Goal: Answer question/provide support: Share knowledge or assist other users

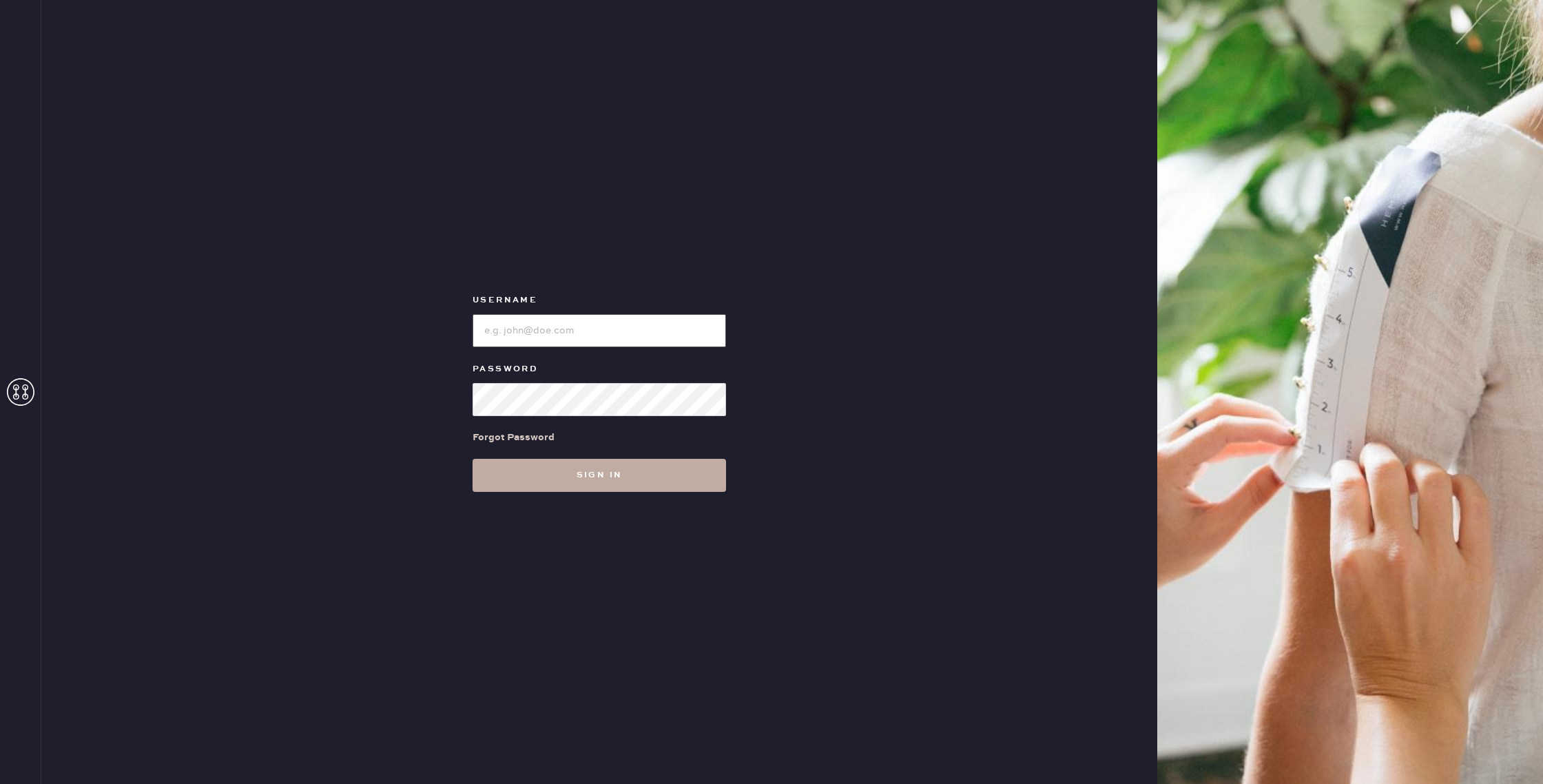
type input "reformationnashville"
click at [594, 477] on button "Sign in" at bounding box center [599, 475] width 253 height 33
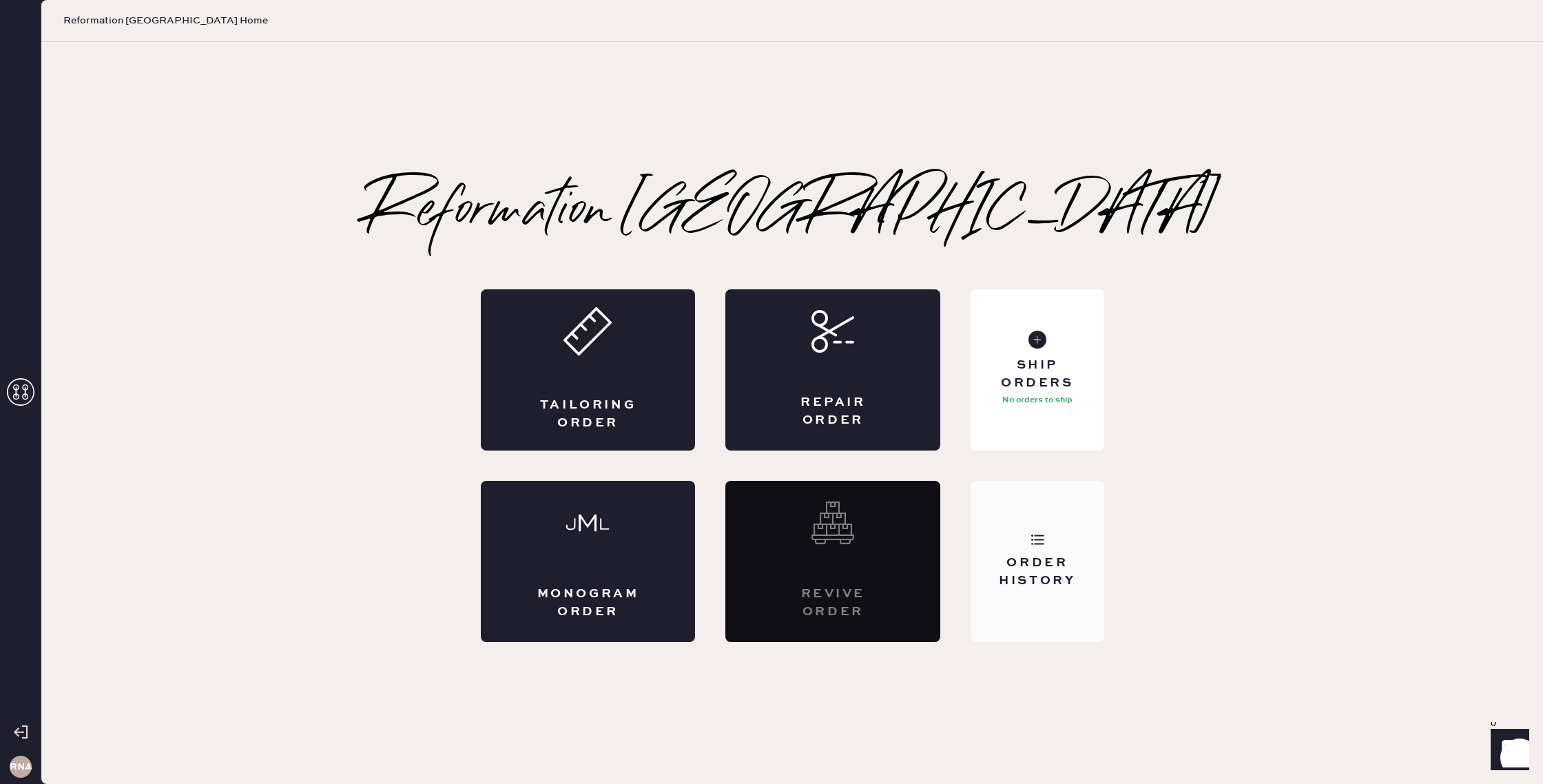
click at [1032, 559] on div "Order History" at bounding box center [1037, 572] width 111 height 35
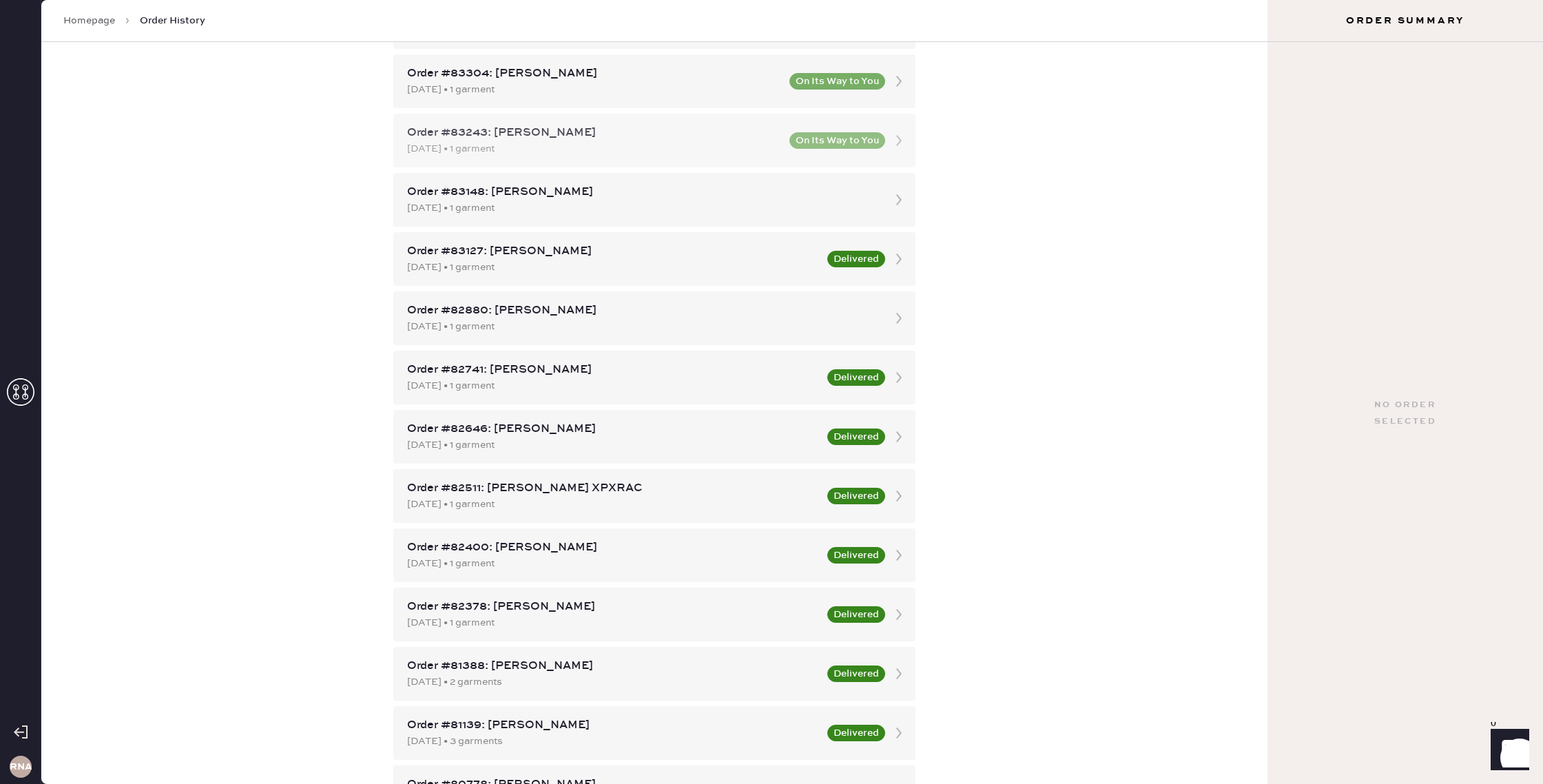
scroll to position [187, 0]
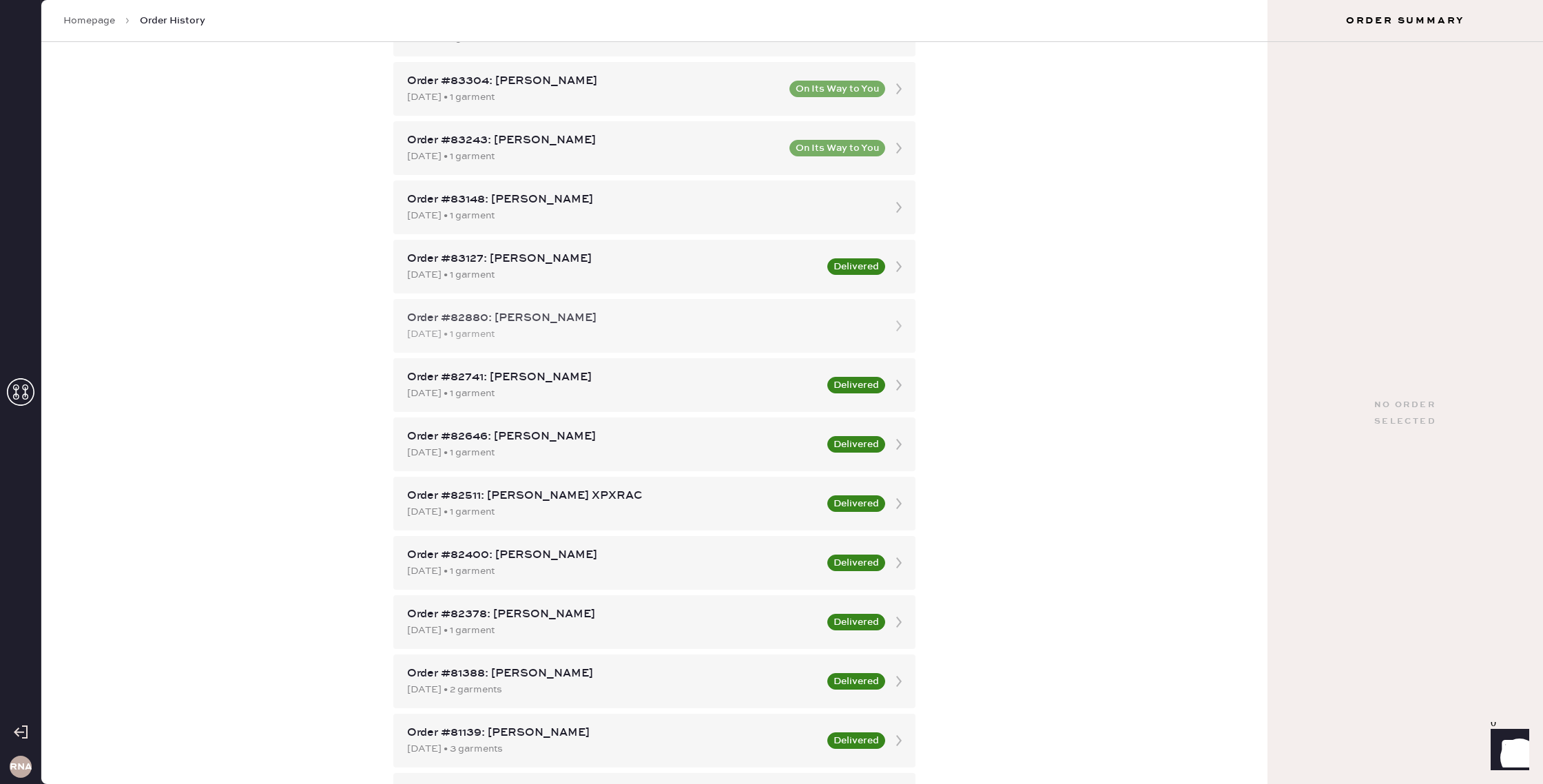
click at [693, 333] on div "09/22/2025 • 1 garment" at bounding box center [642, 334] width 470 height 15
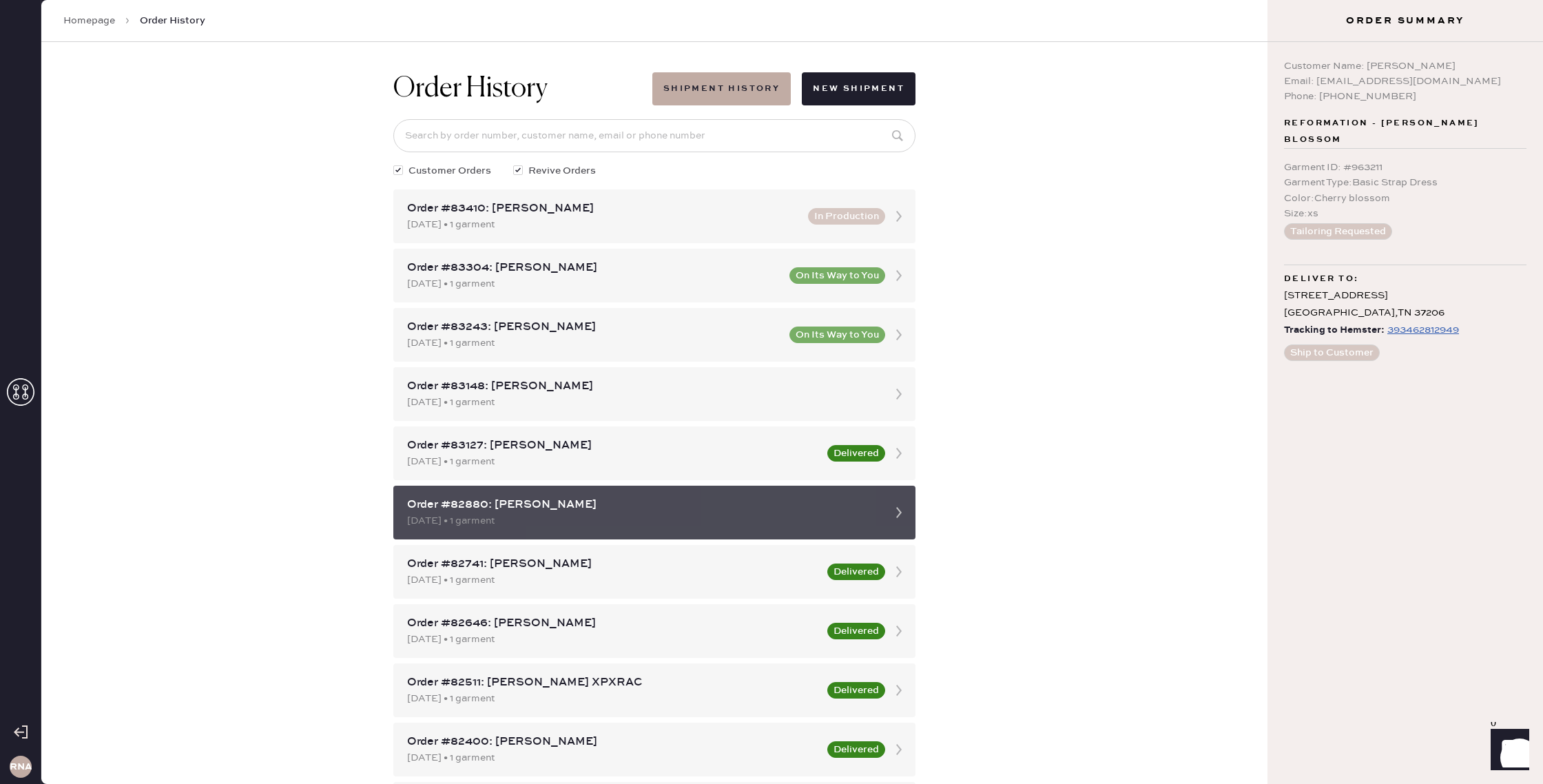
click at [777, 509] on div "Order #82880: chloe penaud" at bounding box center [642, 505] width 470 height 17
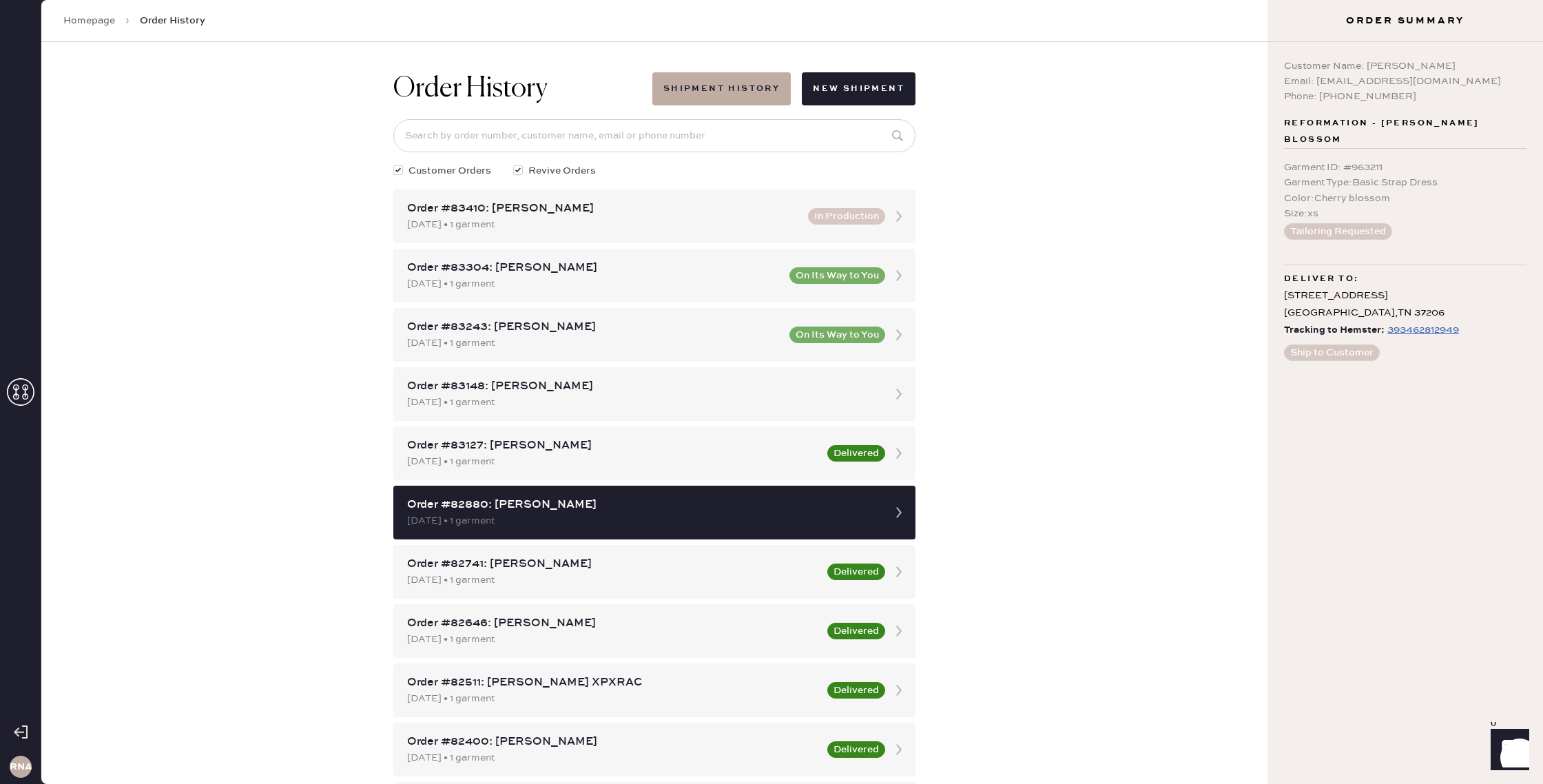
click at [1434, 330] on div "393462812949" at bounding box center [1424, 329] width 72 height 17
click at [1433, 330] on div "393462812949" at bounding box center [1424, 329] width 72 height 17
click at [988, 427] on div "Order History Shipment History New Shipment Customer Orders Revive Orders Order…" at bounding box center [654, 413] width 1226 height 742
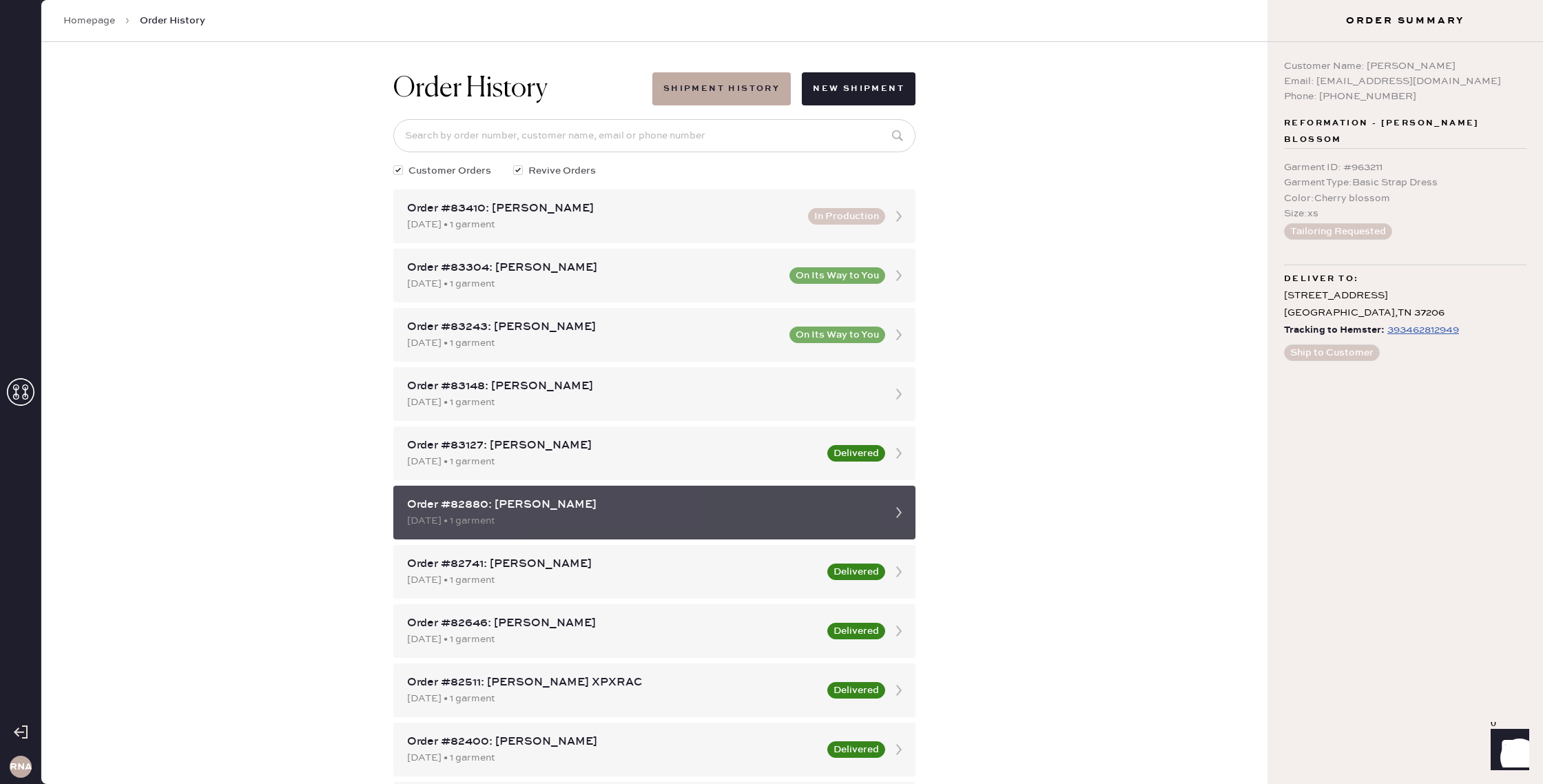
click at [899, 514] on use at bounding box center [899, 512] width 6 height 11
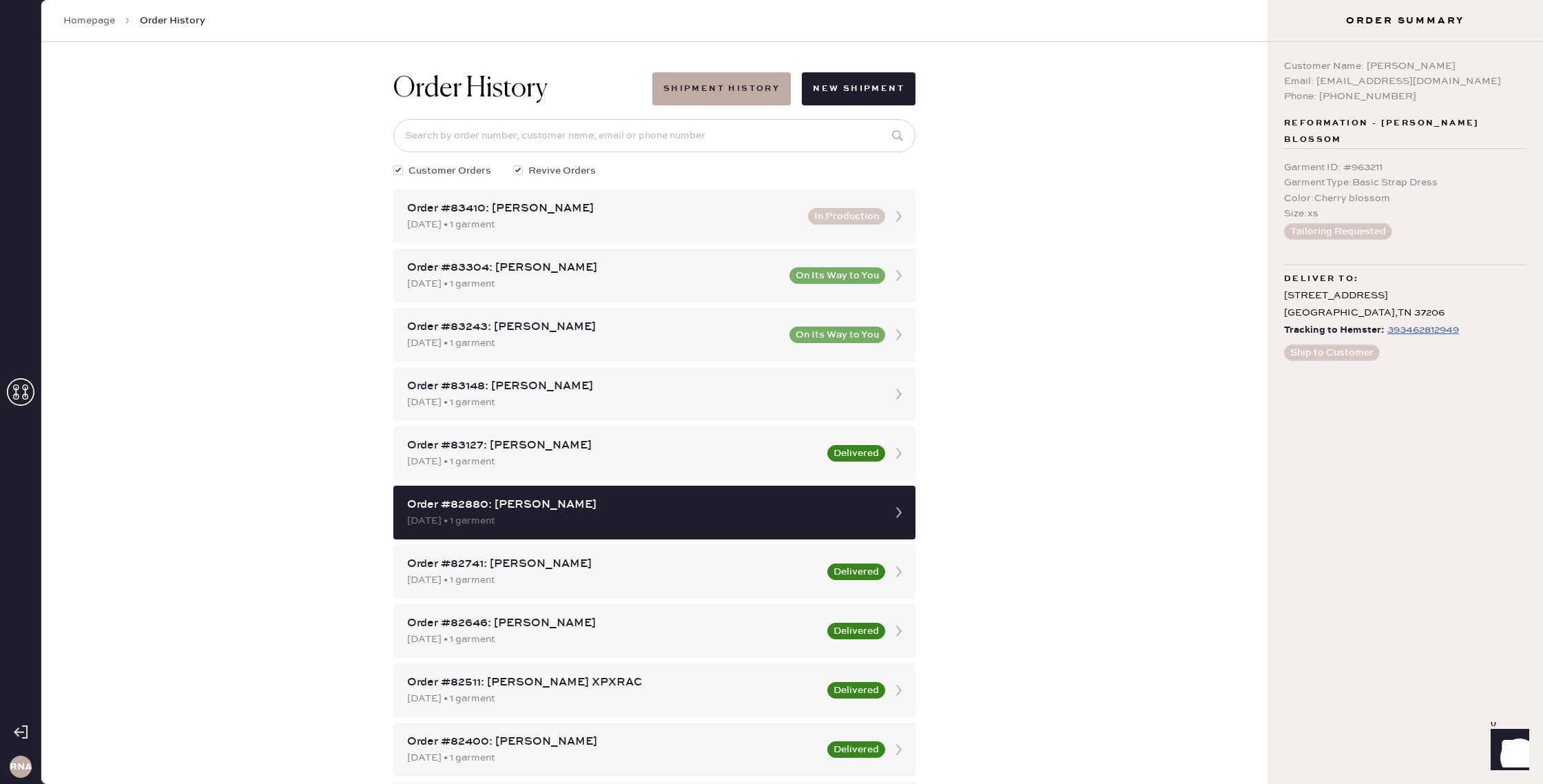
click at [1010, 475] on div "Order History Shipment History New Shipment Customer Orders Revive Orders Order…" at bounding box center [654, 413] width 1226 height 742
click at [73, 22] on link "Homepage" at bounding box center [89, 20] width 52 height 14
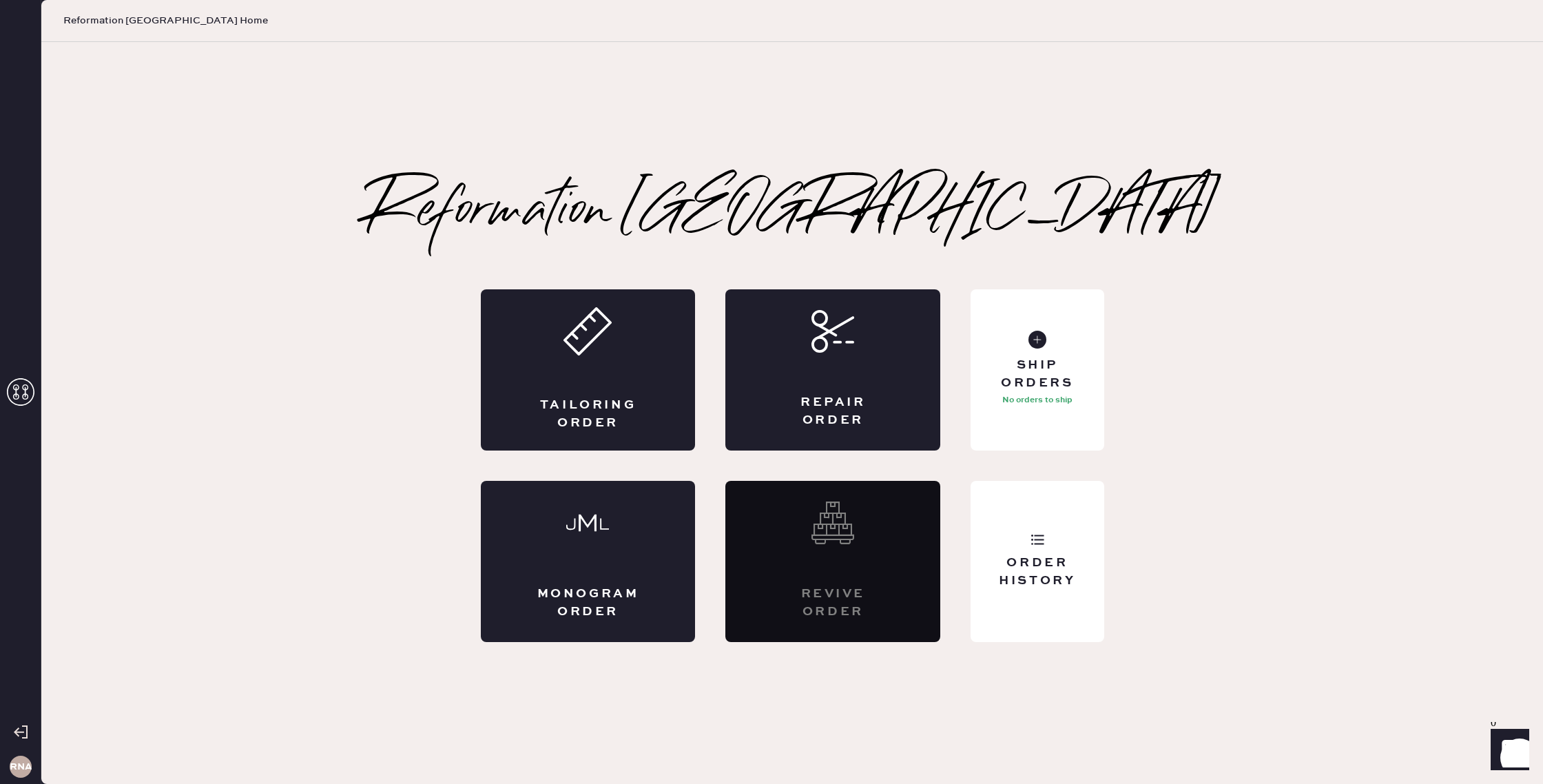
click at [1503, 740] on icon "Launch Front Chat" at bounding box center [1511, 748] width 39 height 39
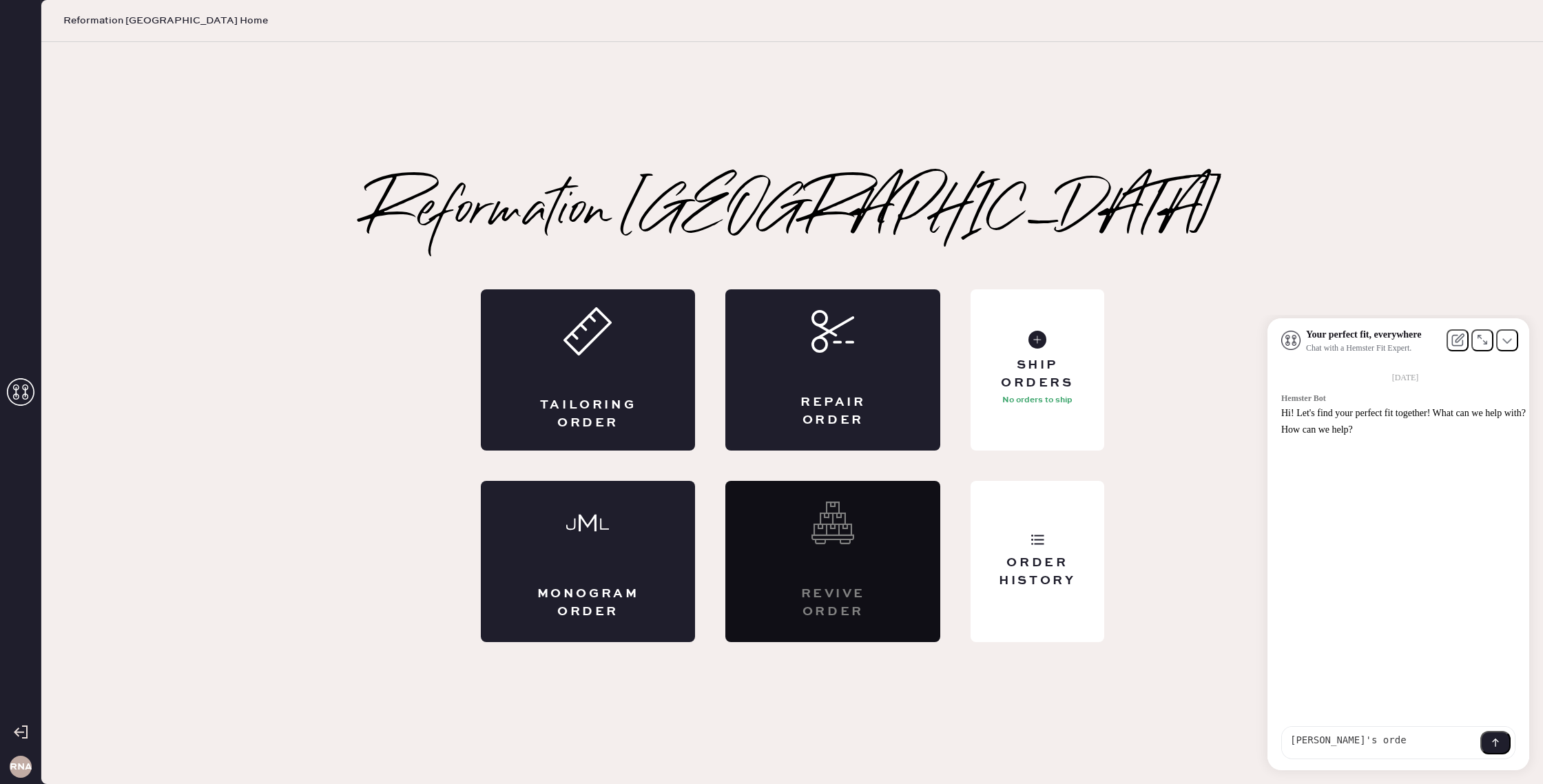
type textarea "chloe's order"
click at [15, 391] on icon at bounding box center [21, 392] width 27 height 27
click at [13, 772] on h3 "RNA" at bounding box center [20, 766] width 22 height 9
click at [20, 767] on h3 "RNA" at bounding box center [20, 766] width 22 height 9
click at [78, 742] on div "Reformation Nashville Tailoring Order Repair Order Monogram Order Revive order …" at bounding box center [792, 413] width 1502 height 742
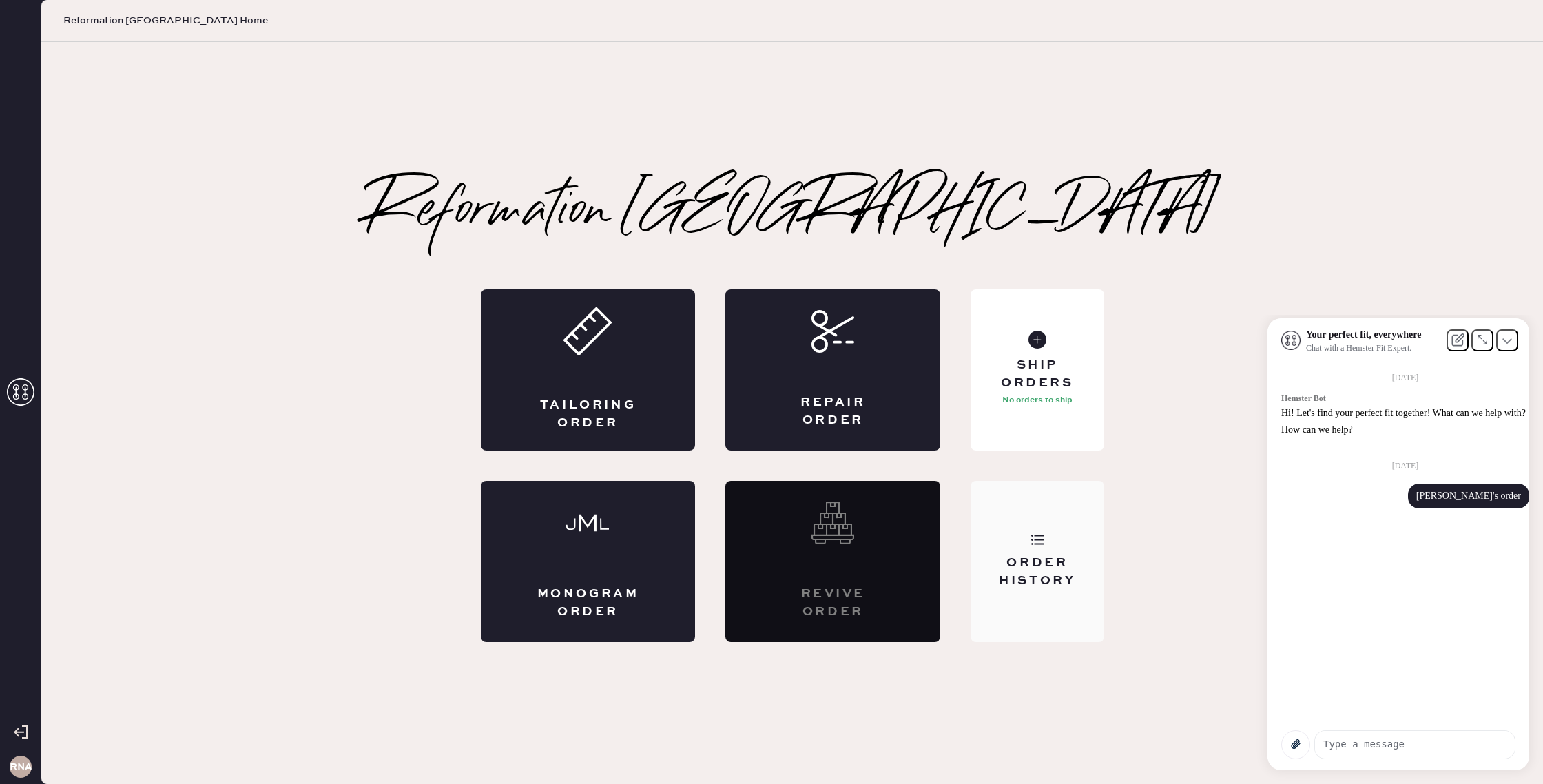
click at [1036, 534] on icon at bounding box center [1037, 539] width 14 height 14
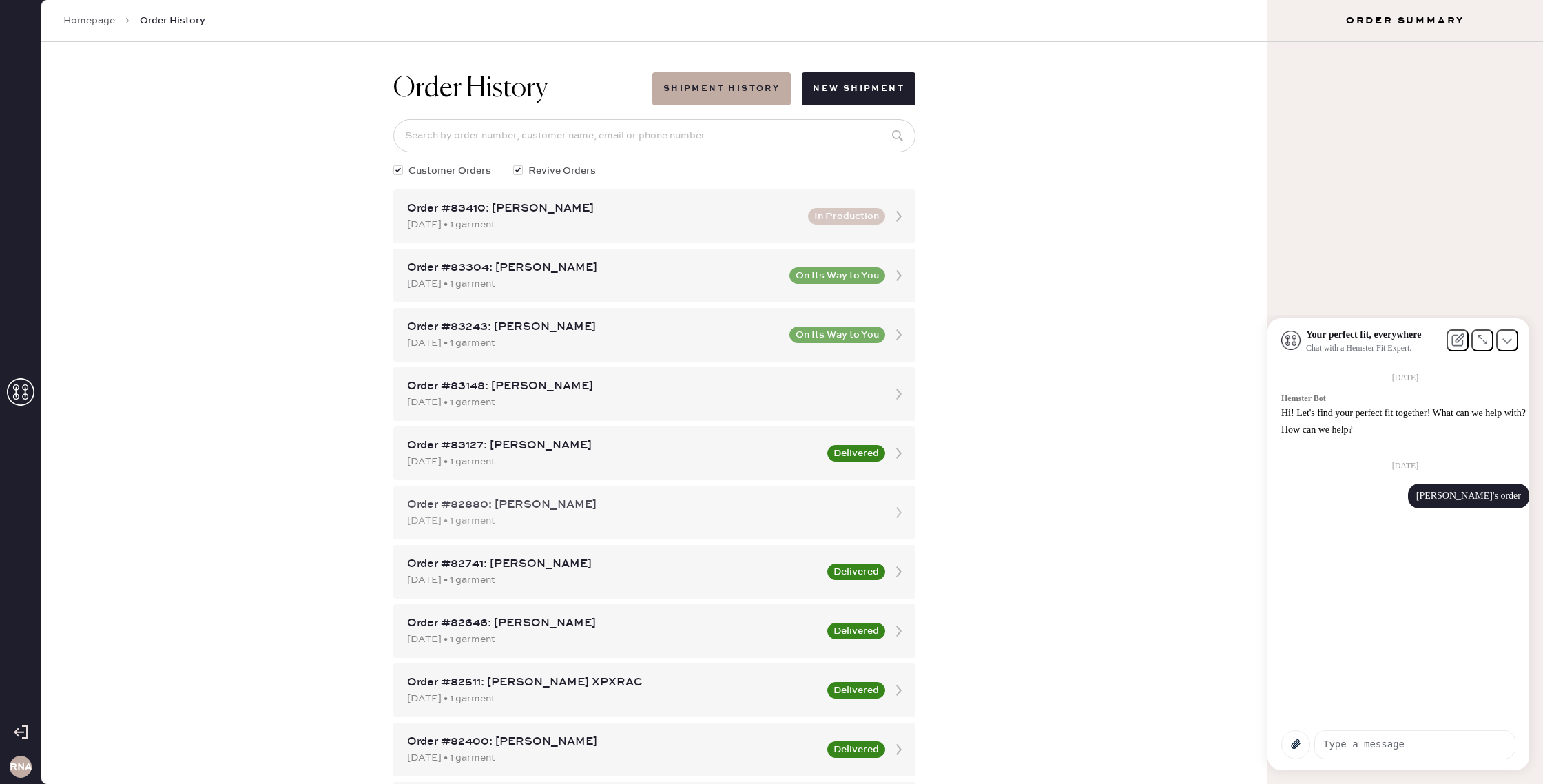
click at [786, 499] on div "Order #82880: chloe penaud" at bounding box center [642, 505] width 470 height 17
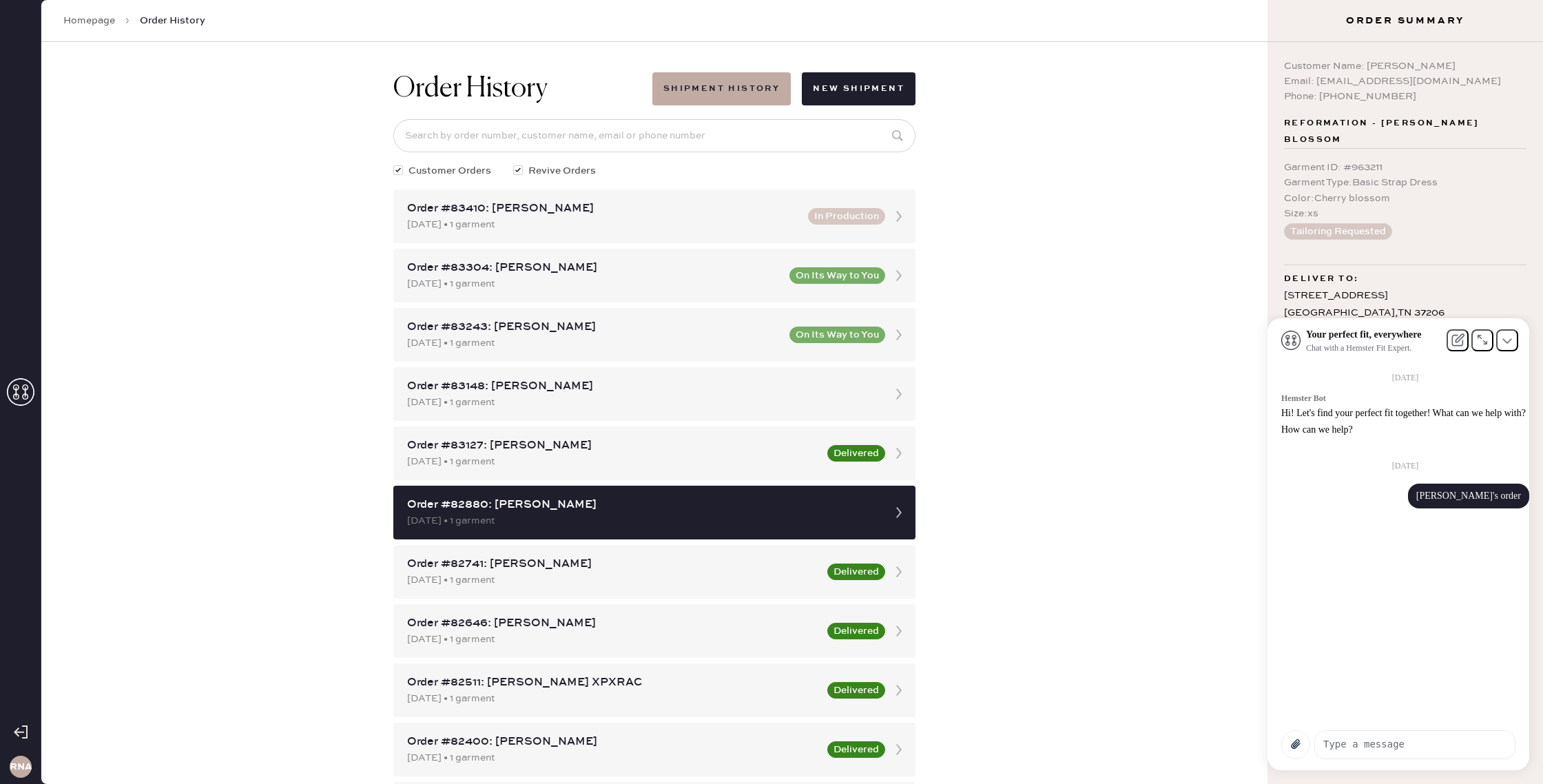
scroll to position [15, 0]
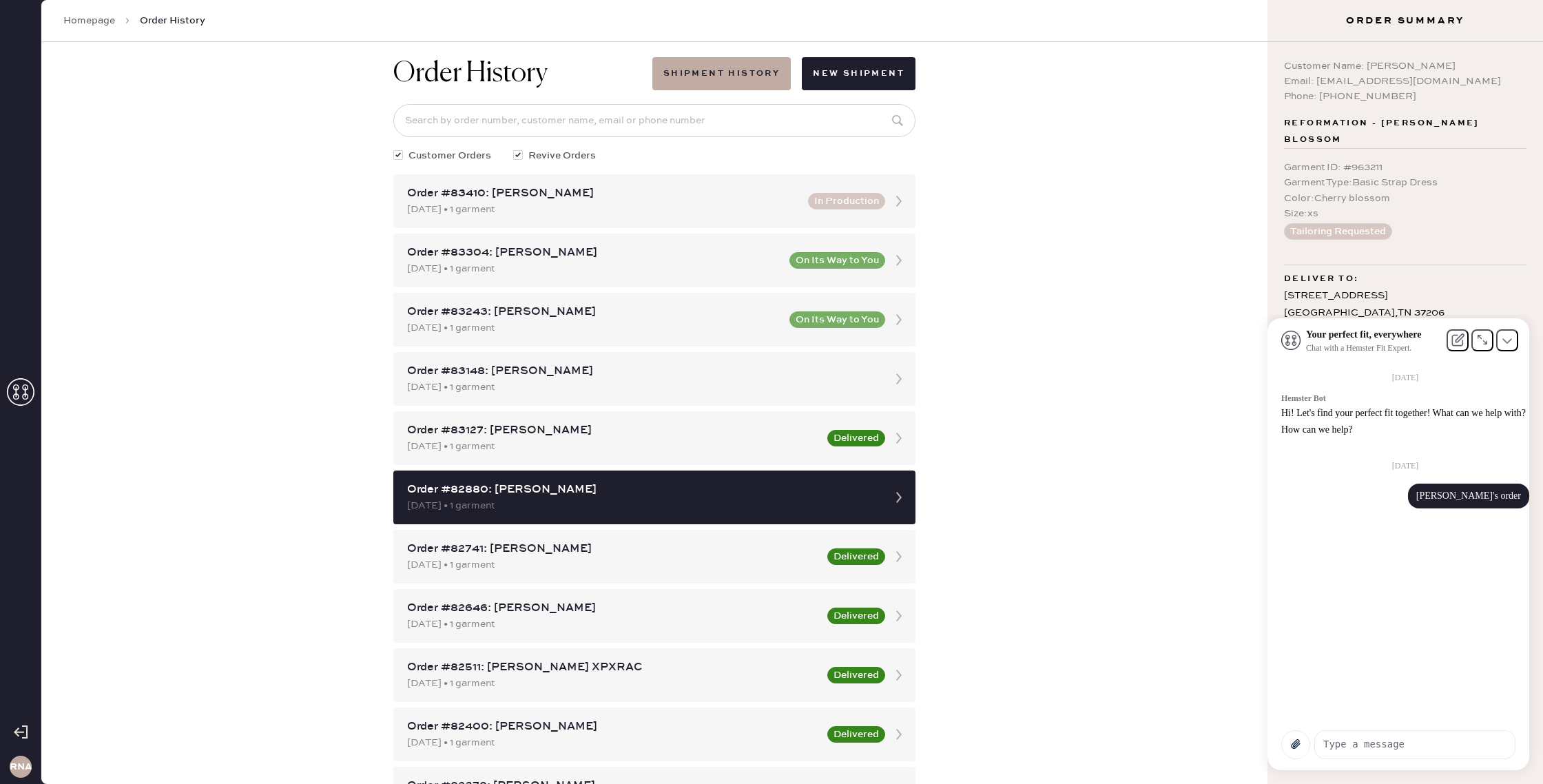
click at [1326, 237] on button "Tailoring Requested" at bounding box center [1338, 231] width 108 height 17
click at [1393, 749] on textarea at bounding box center [1415, 744] width 200 height 27
type textarea "r"
type textarea "i would like to speak to a live person"
click at [1151, 383] on div "Order History Shipment History New Shipment Customer Orders Revive Orders Order…" at bounding box center [654, 413] width 1226 height 742
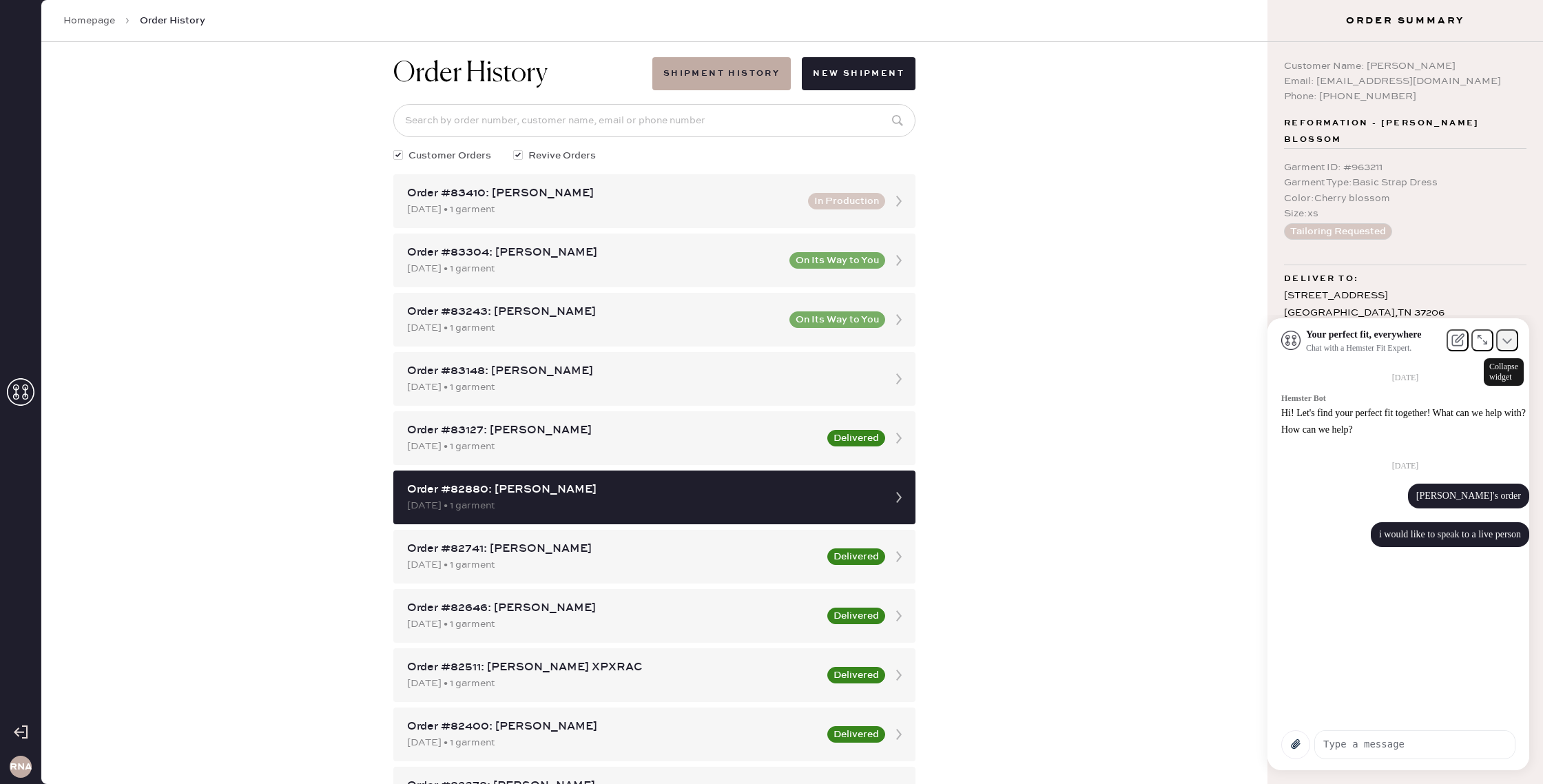
click at [1507, 344] on icon at bounding box center [1507, 341] width 9 height 6
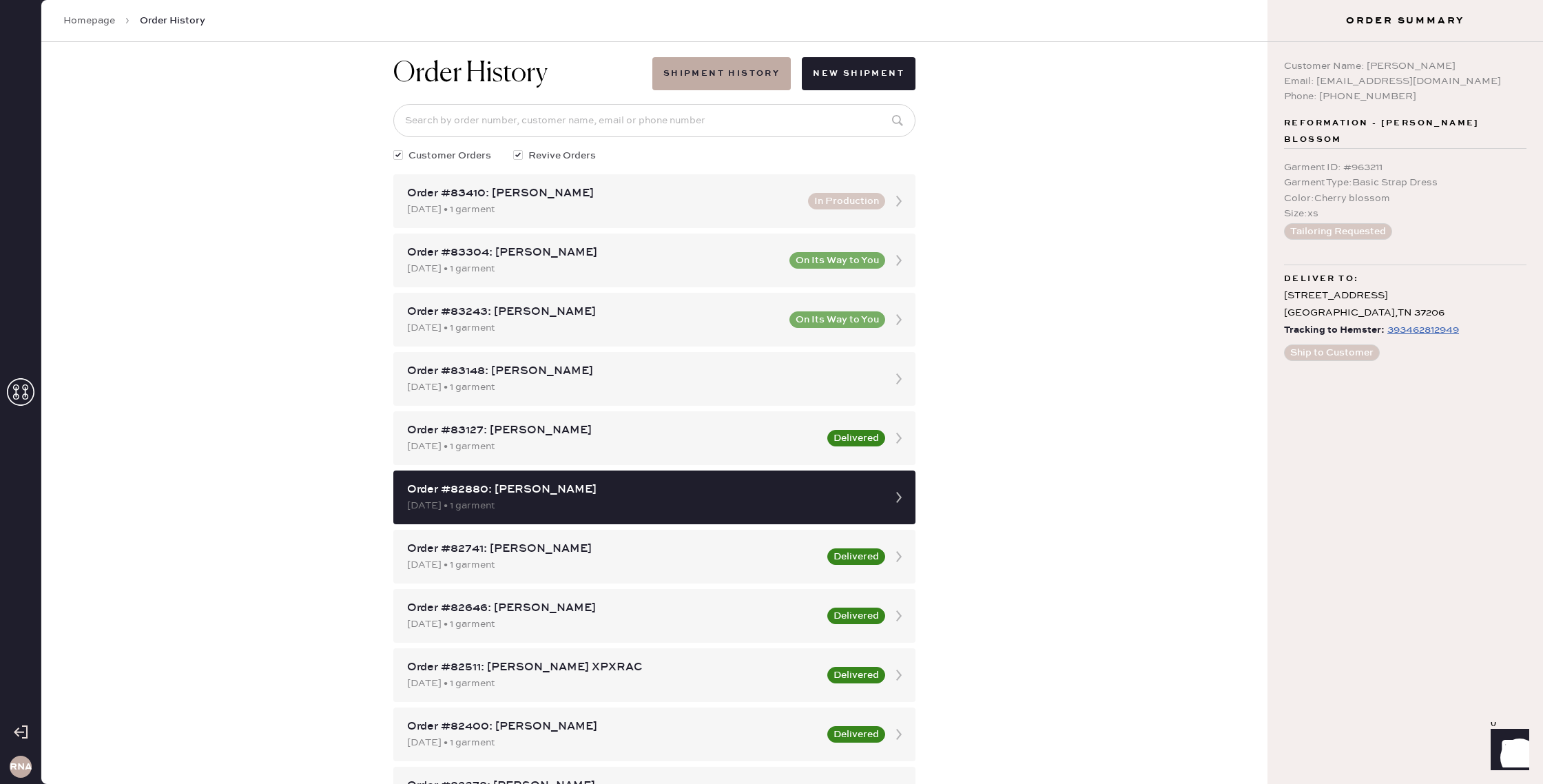
click at [181, 6] on div "Homepage Order History" at bounding box center [654, 21] width 1226 height 42
click at [104, 22] on link "Homepage" at bounding box center [89, 20] width 52 height 14
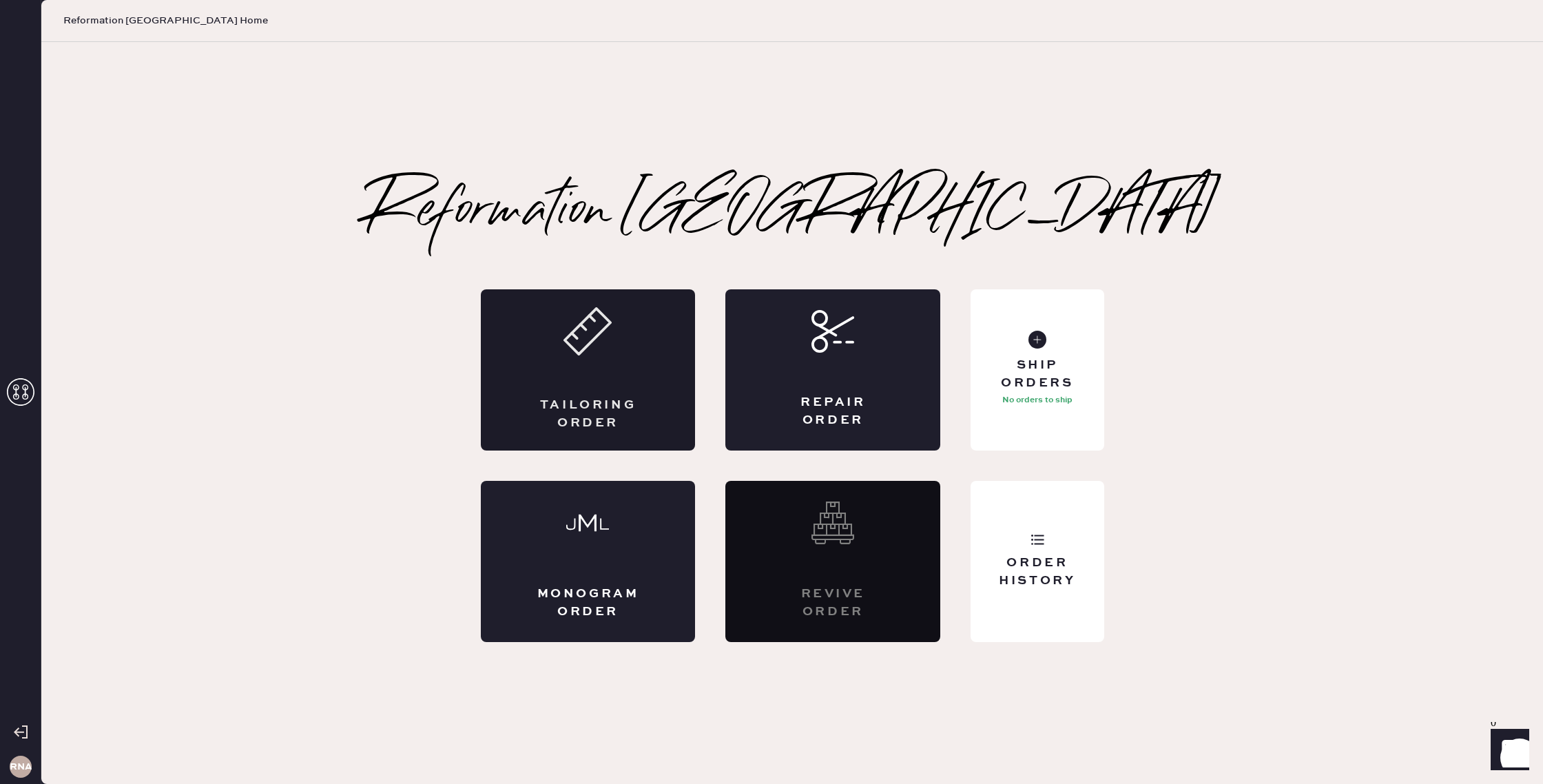
click at [627, 365] on div "Tailoring Order" at bounding box center [588, 370] width 215 height 161
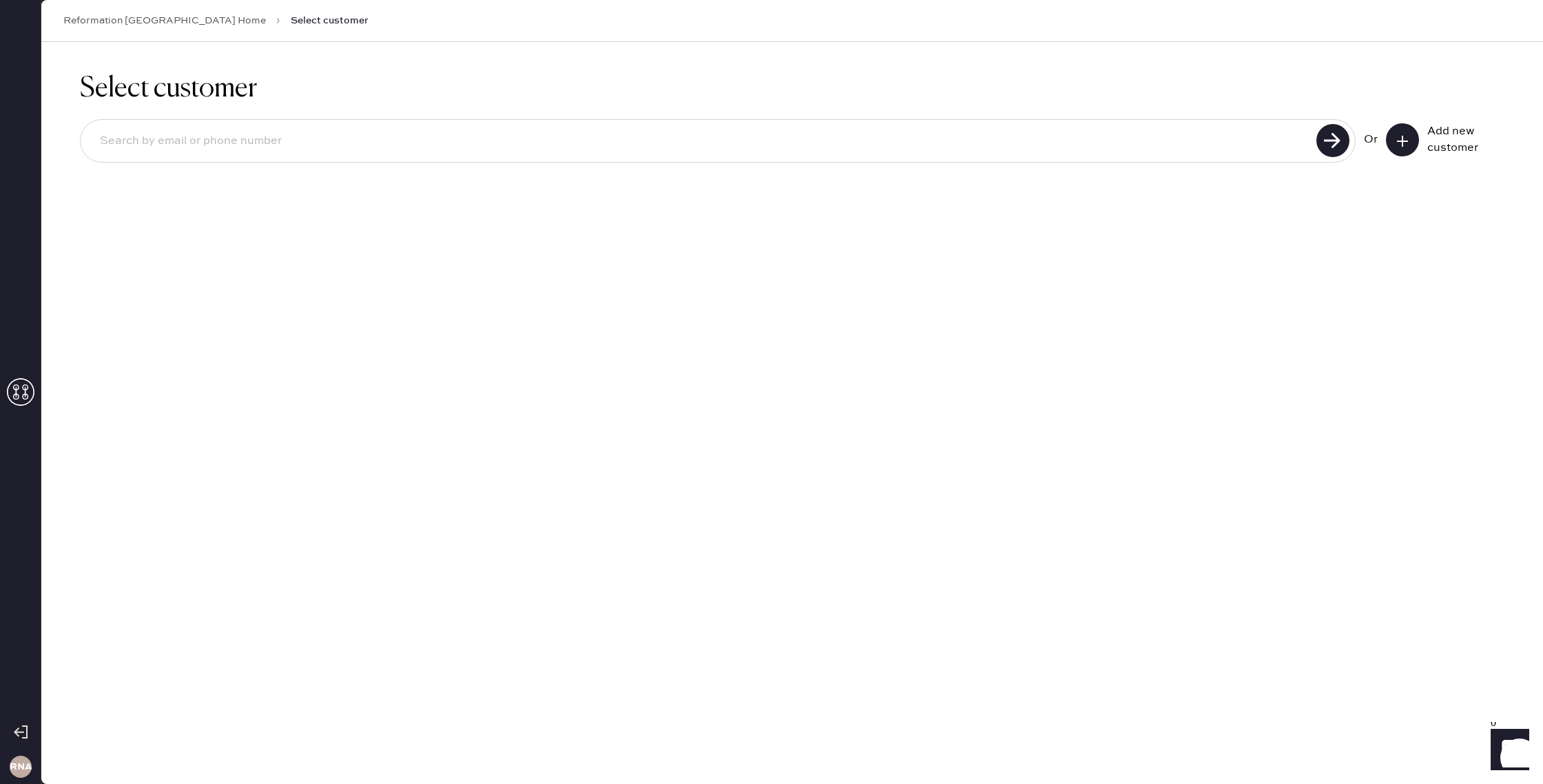
click at [117, 17] on link "Reformation [GEOGRAPHIC_DATA] Home" at bounding box center [165, 20] width 203 height 14
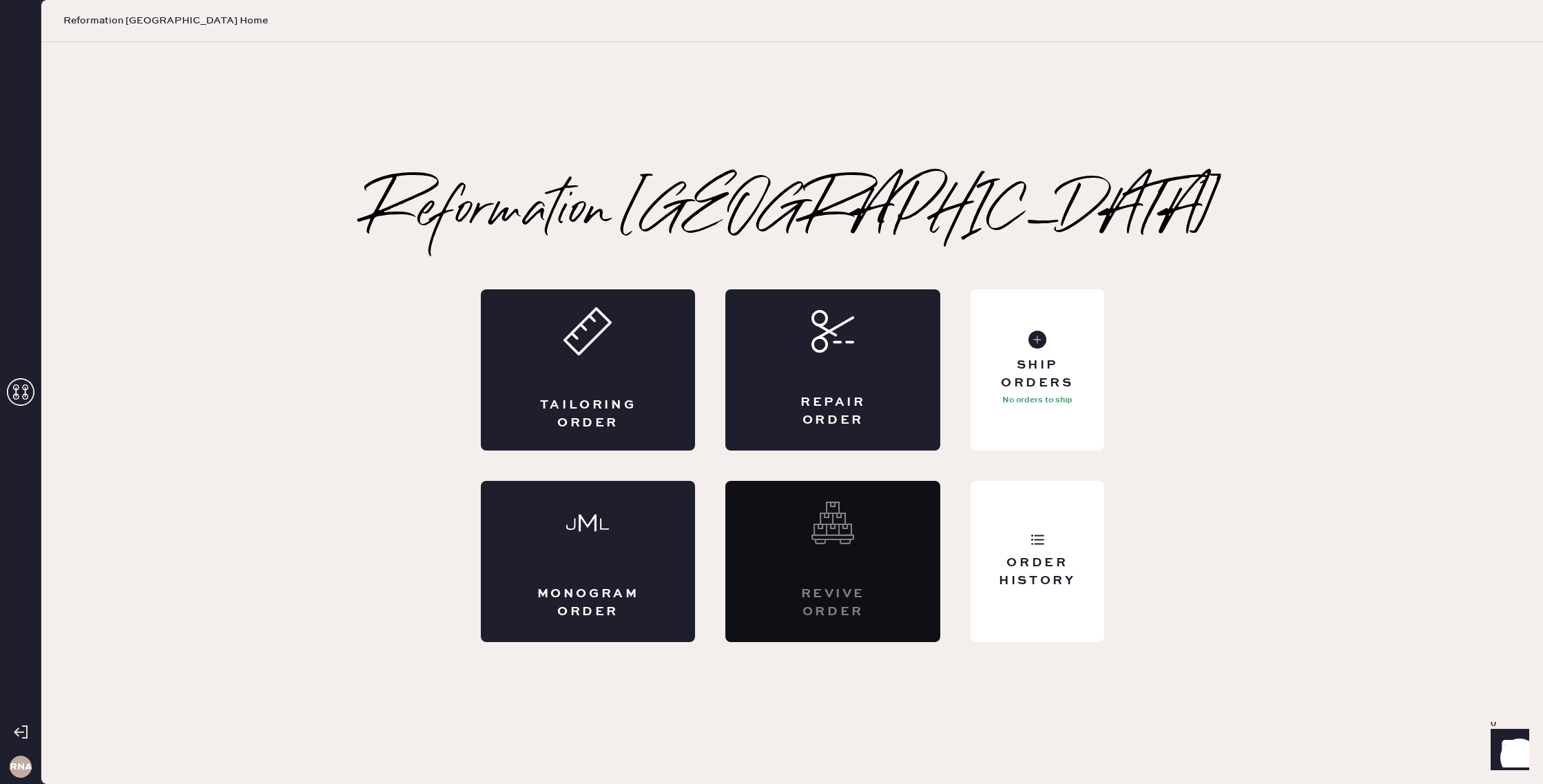
click at [1517, 759] on icon "Launch Front Chat" at bounding box center [1511, 748] width 39 height 39
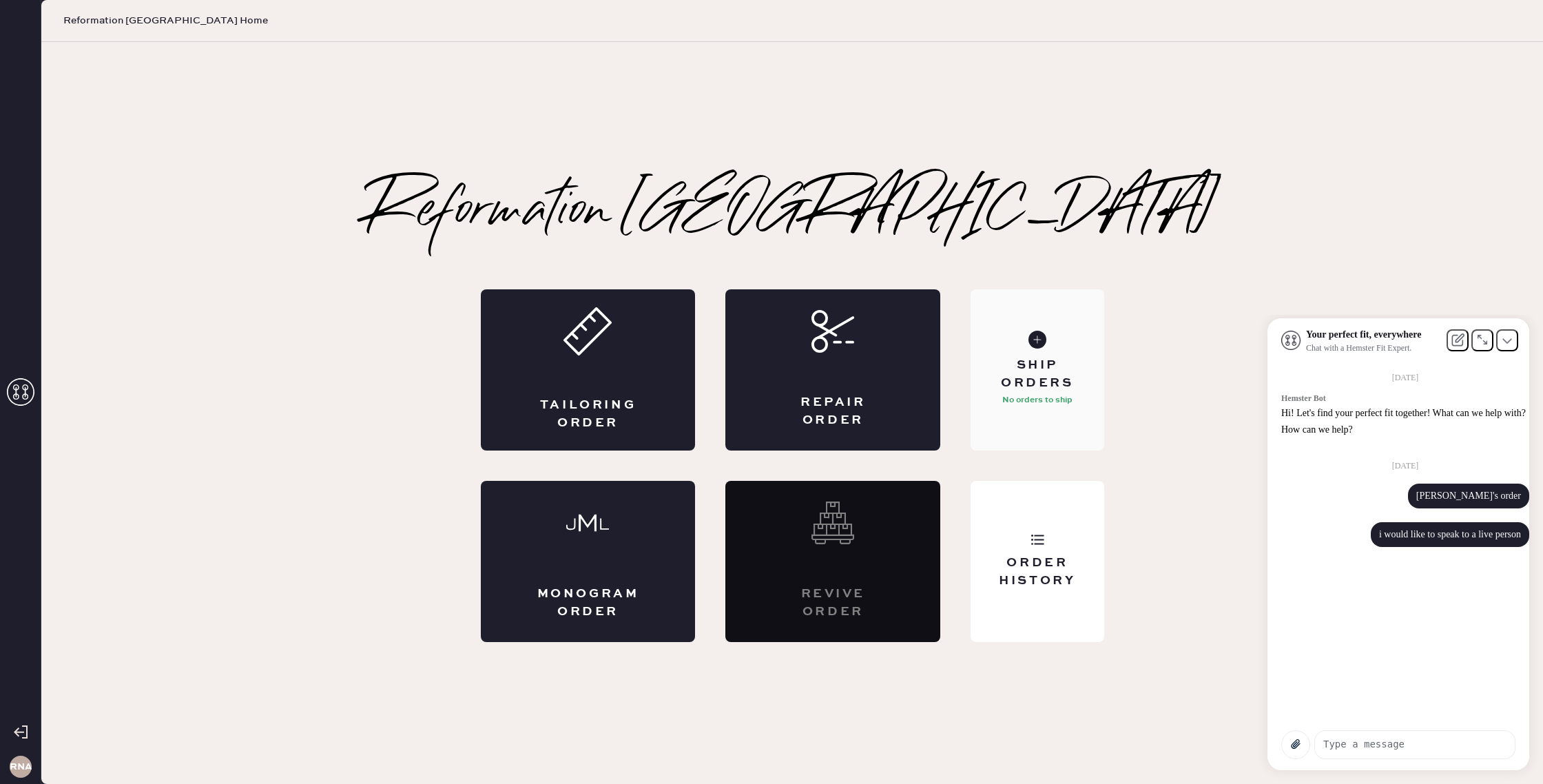
click at [1012, 373] on div "Ship Orders" at bounding box center [1037, 374] width 111 height 35
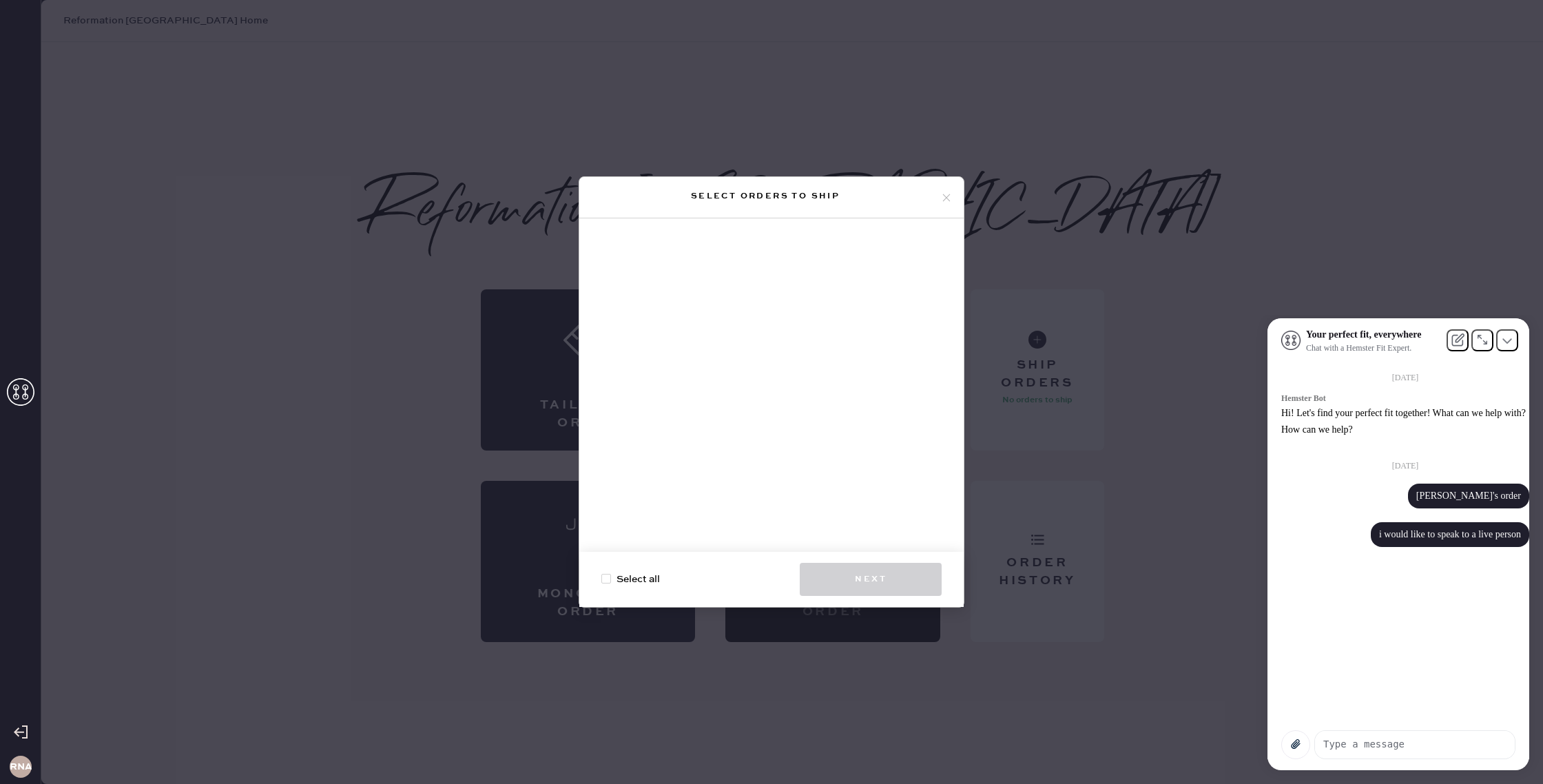
click at [945, 196] on icon at bounding box center [946, 197] width 12 height 12
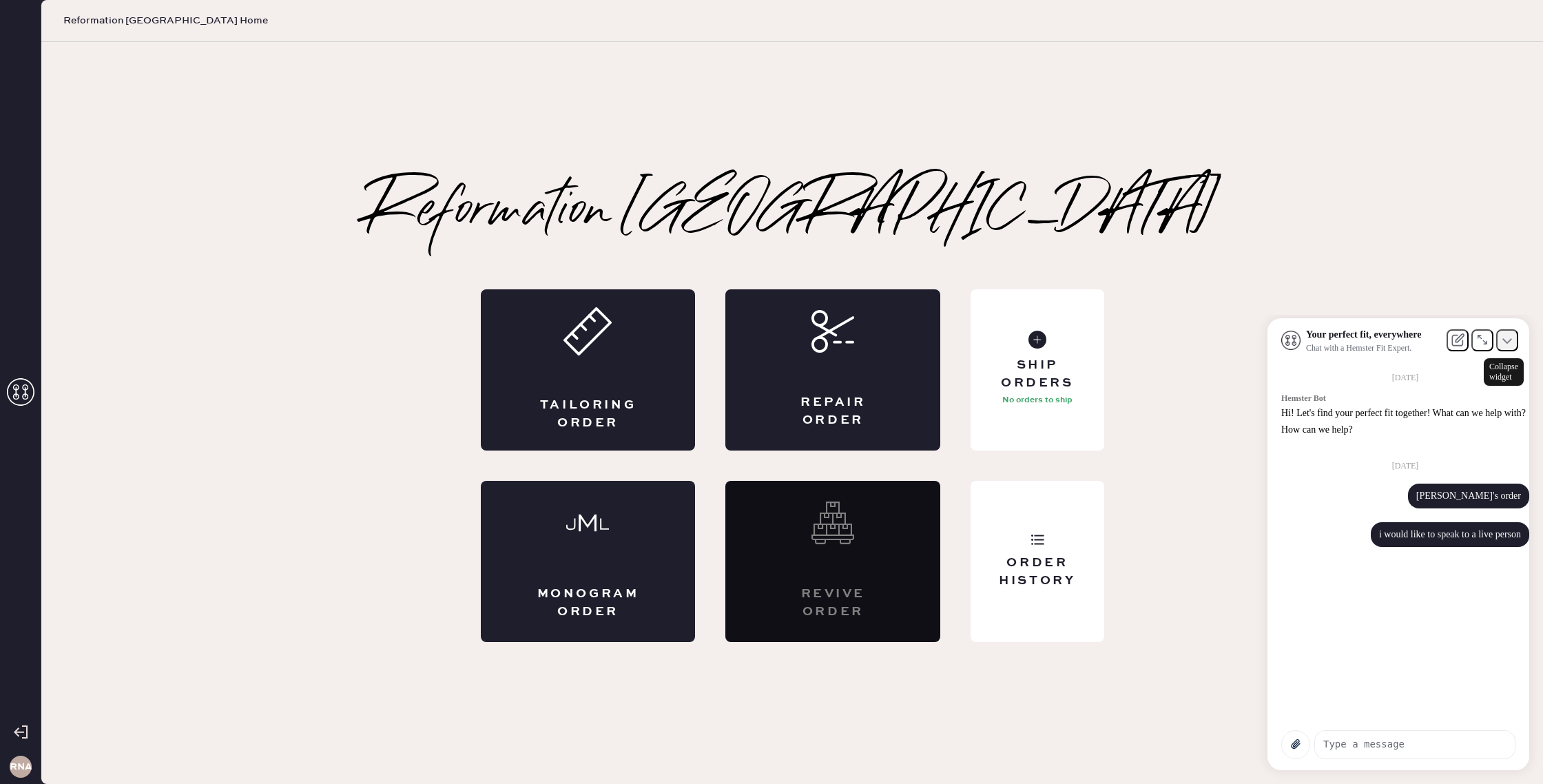
click at [1501, 351] on button at bounding box center [1507, 340] width 22 height 22
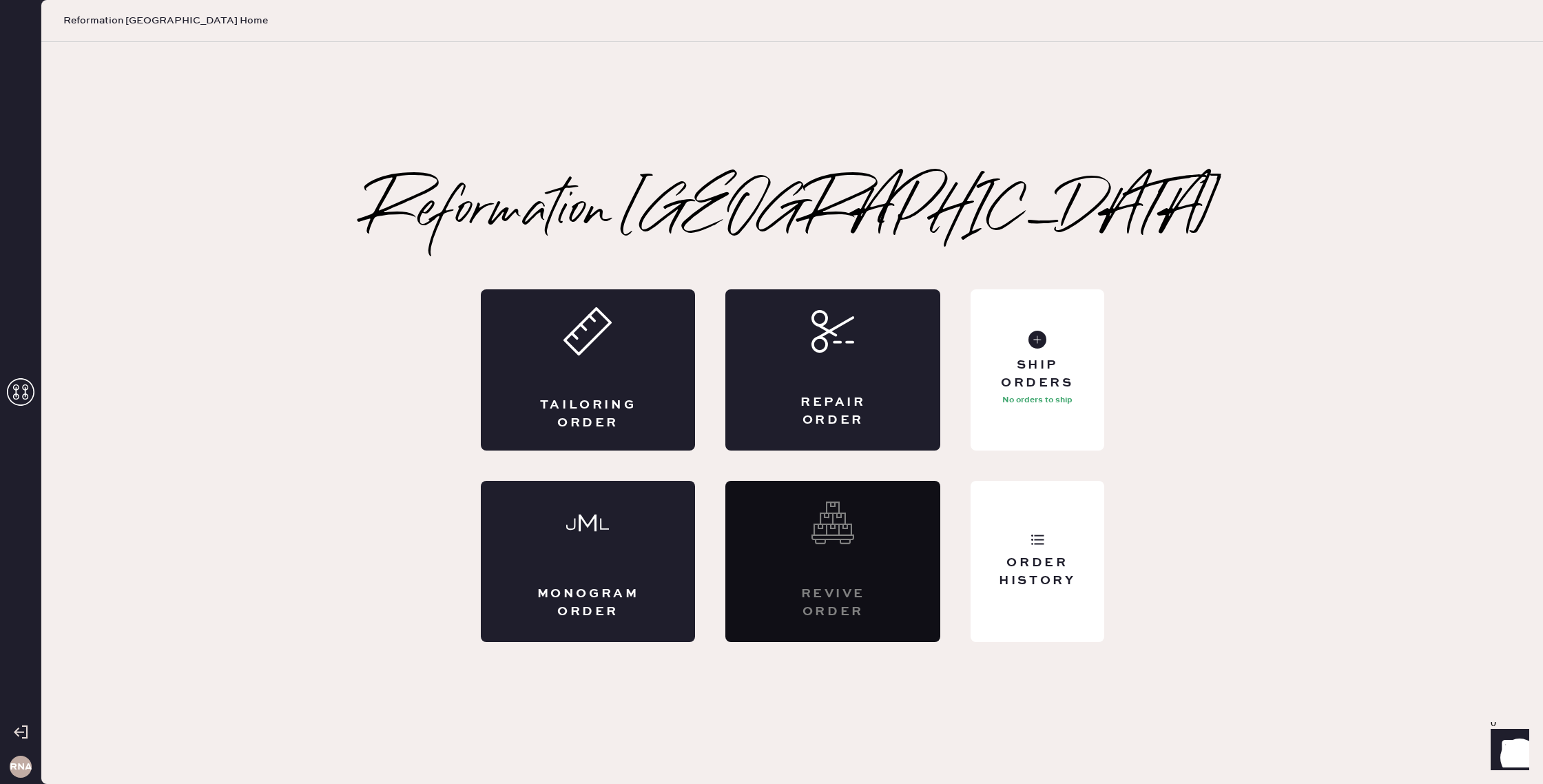
click at [1506, 752] on icon "Show" at bounding box center [1510, 748] width 16 height 17
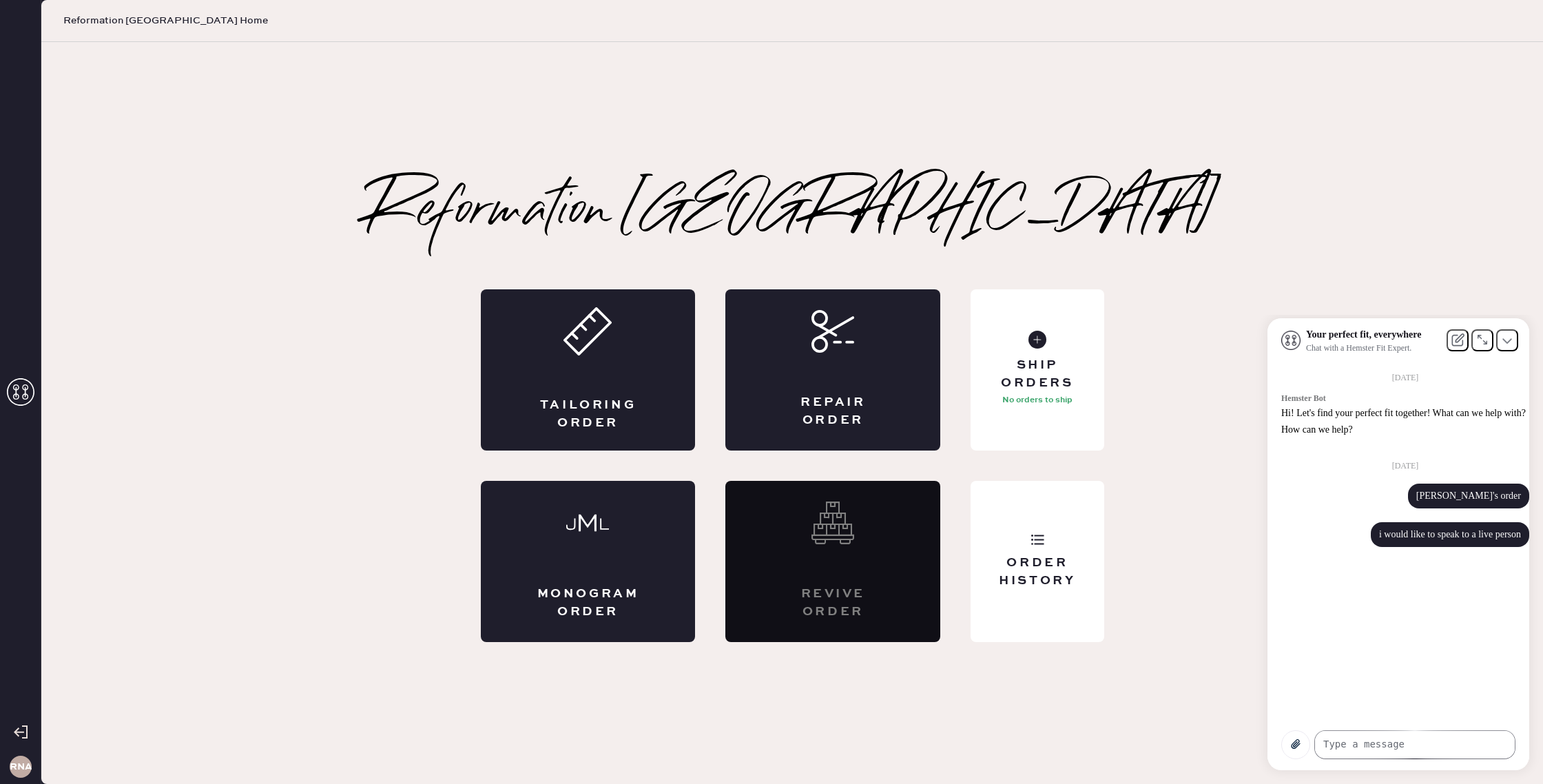
click at [1401, 748] on textarea at bounding box center [1415, 744] width 200 height 27
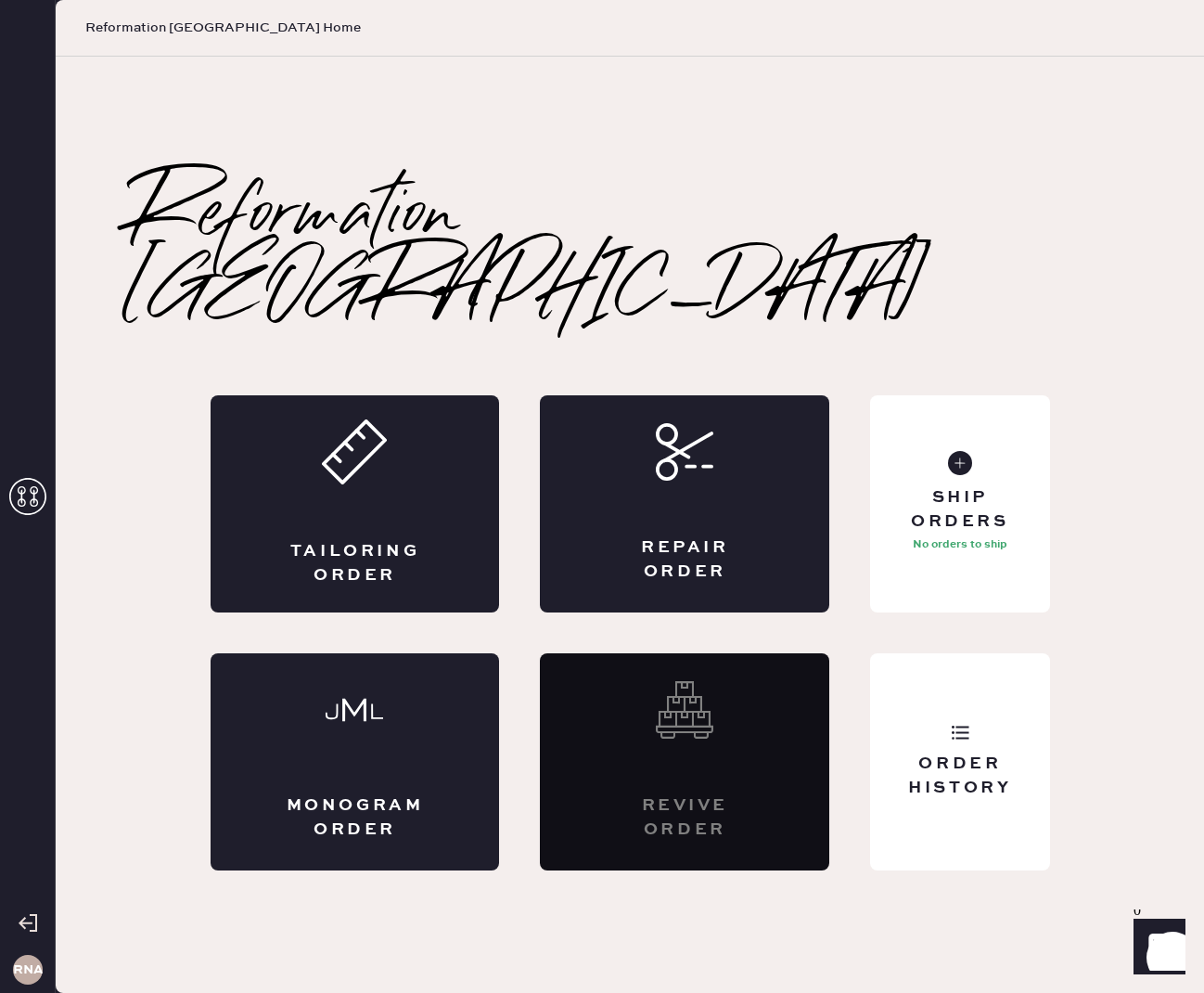
click at [18, 978] on div "RNA" at bounding box center [27, 970] width 30 height 30
click at [35, 919] on div at bounding box center [27, 923] width 55 height 47
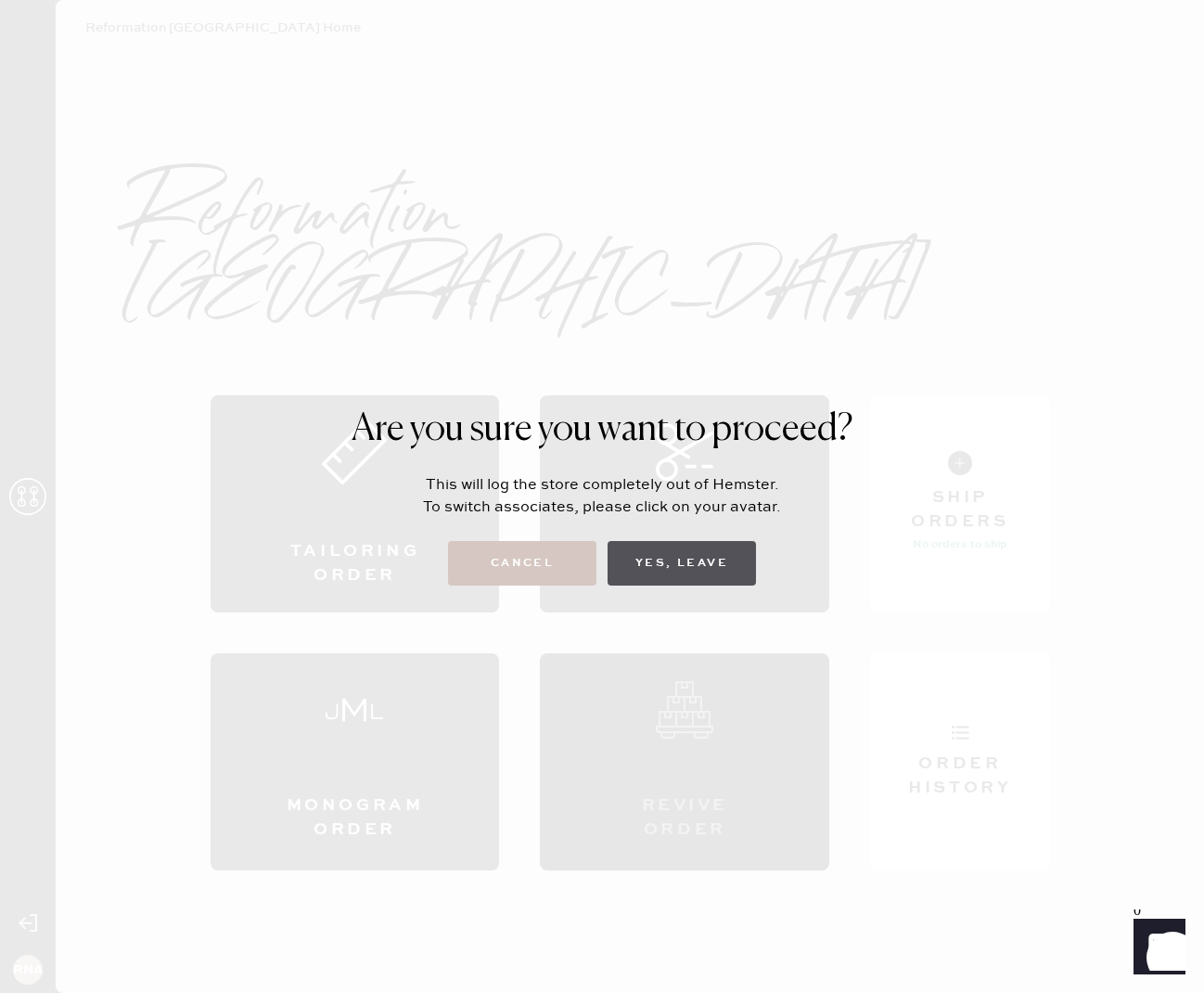
click at [729, 570] on button "Yes, Leave" at bounding box center [681, 563] width 148 height 45
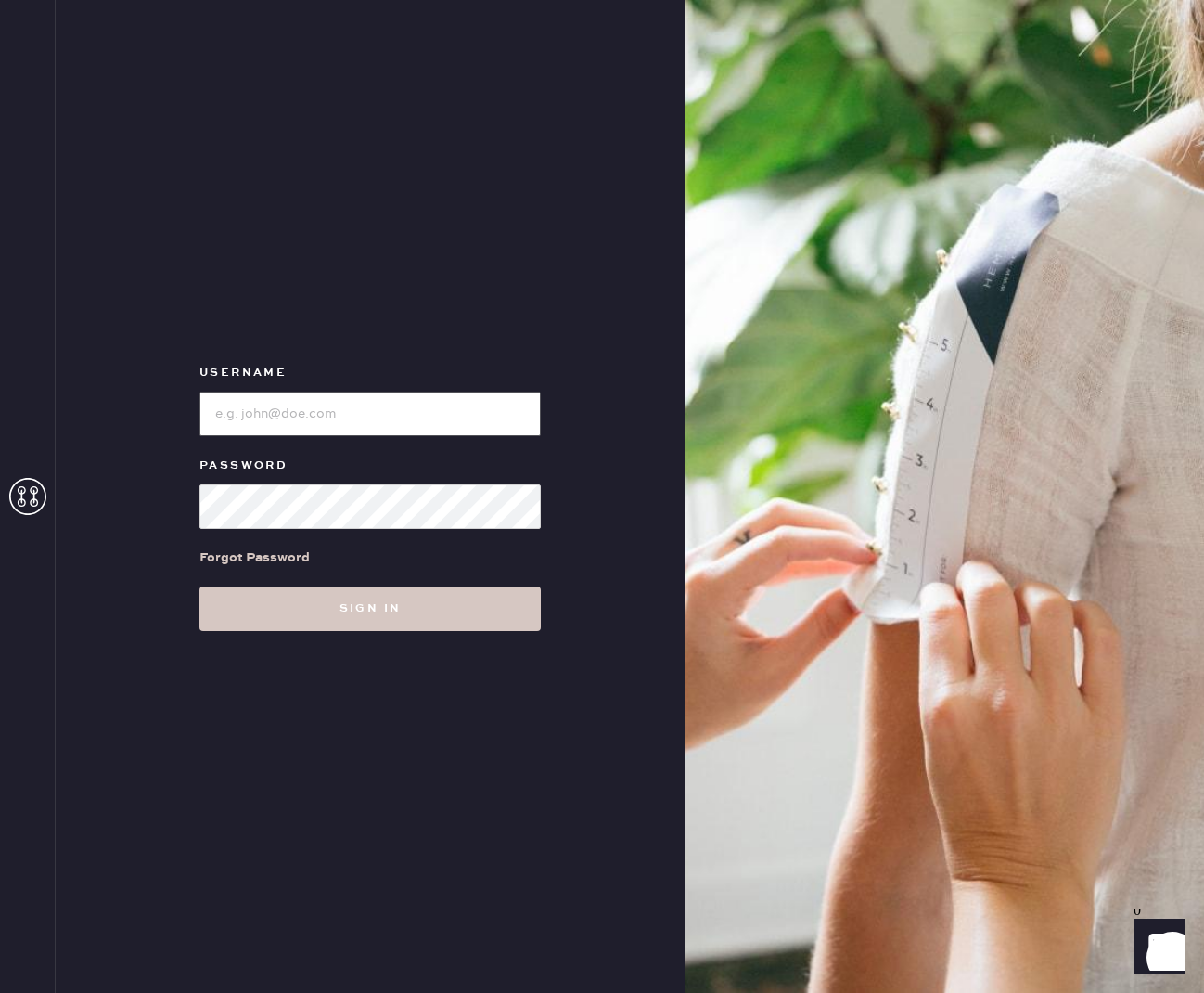
type input "reformationnashville"
